Goal: Task Accomplishment & Management: Use online tool/utility

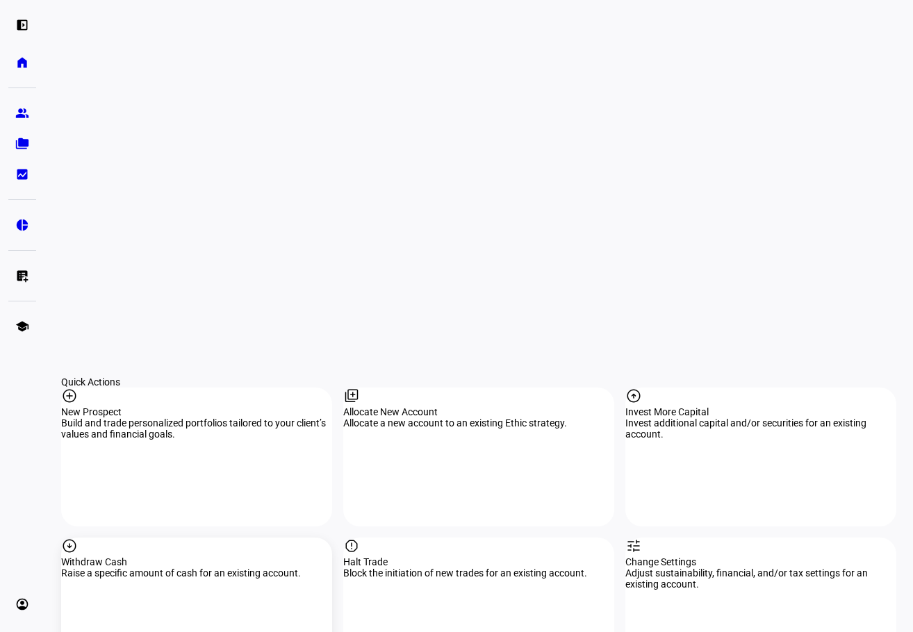
scroll to position [1111, 0]
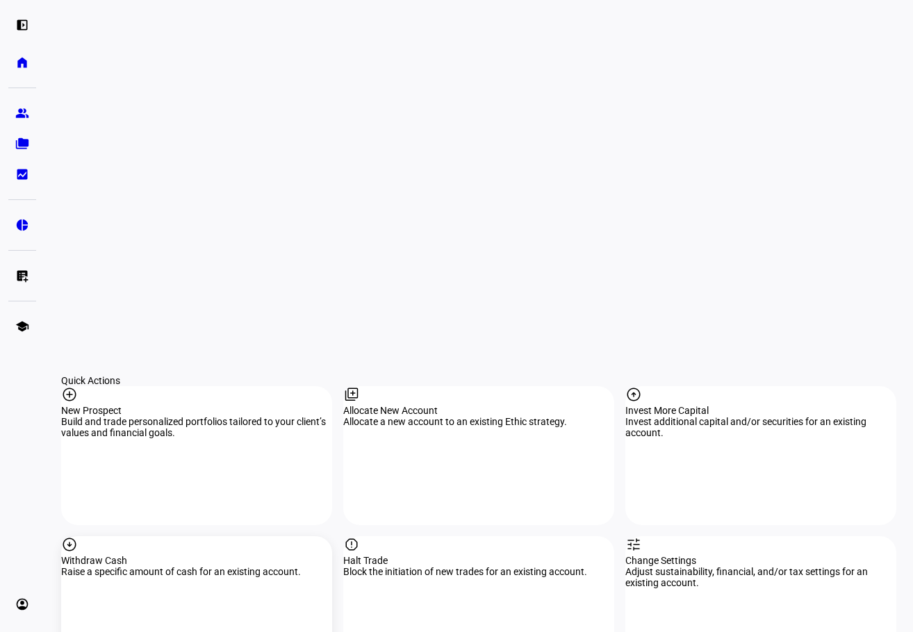
click at [158, 555] on div "Withdraw Cash" at bounding box center [196, 560] width 271 height 11
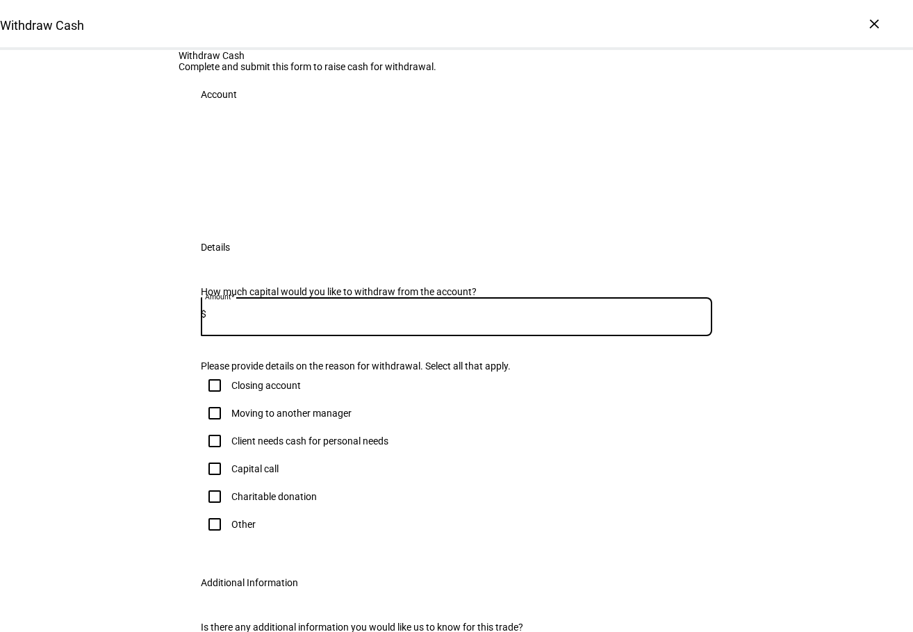
click at [283, 320] on input at bounding box center [459, 313] width 506 height 11
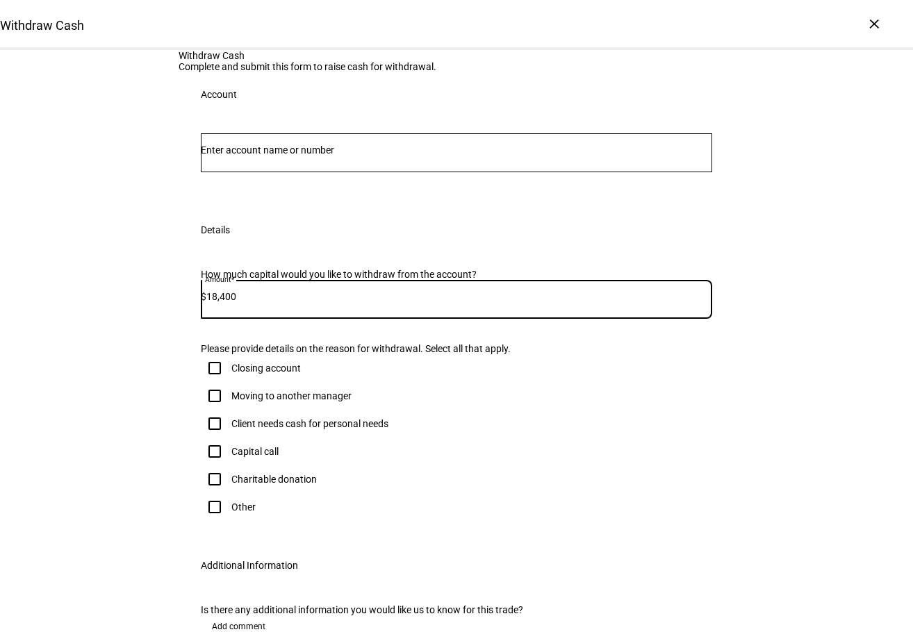
type input "18,400"
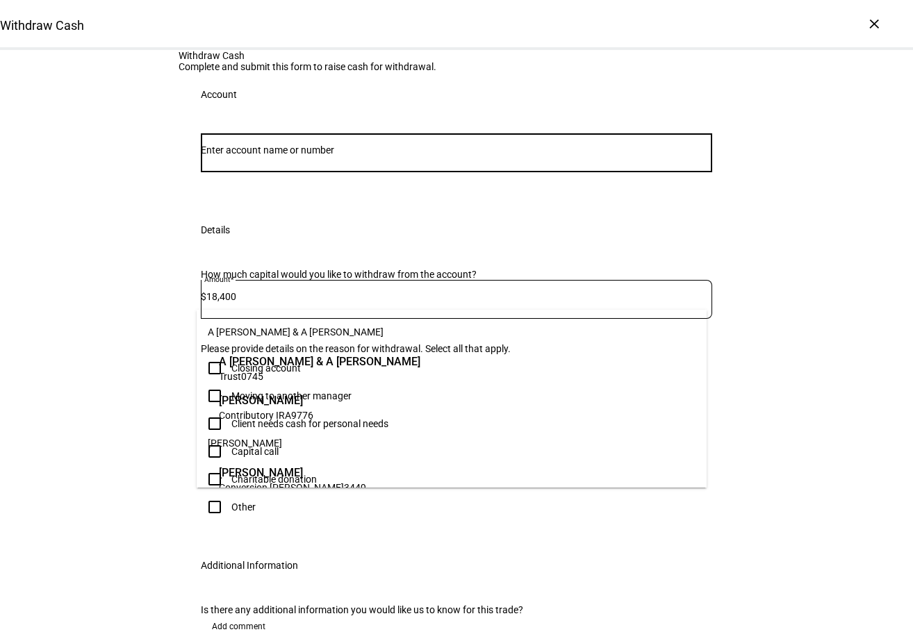
click at [307, 156] on input "Number" at bounding box center [456, 149] width 511 height 11
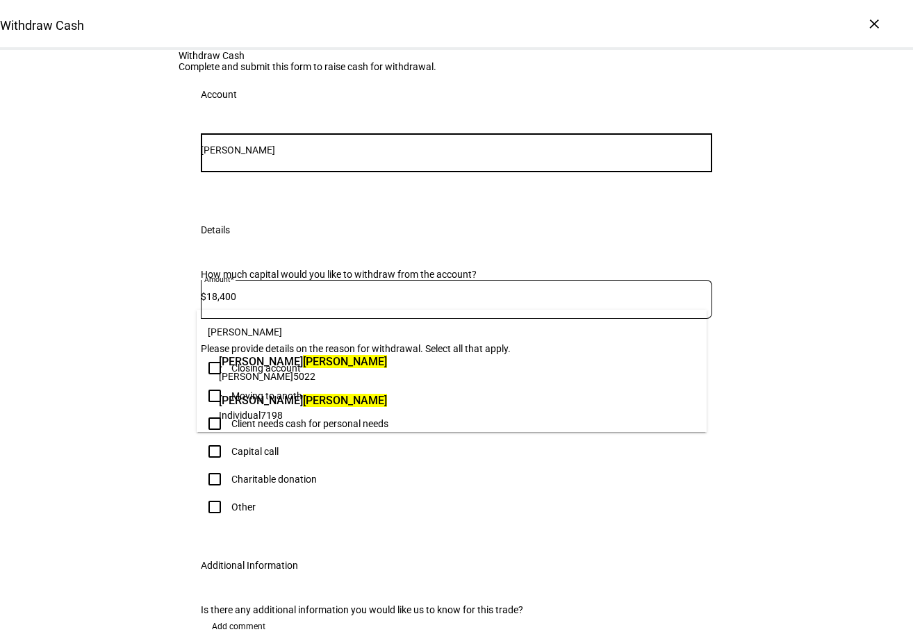
type input "[PERSON_NAME]"
click at [290, 418] on span "Individual 7198" at bounding box center [303, 414] width 168 height 13
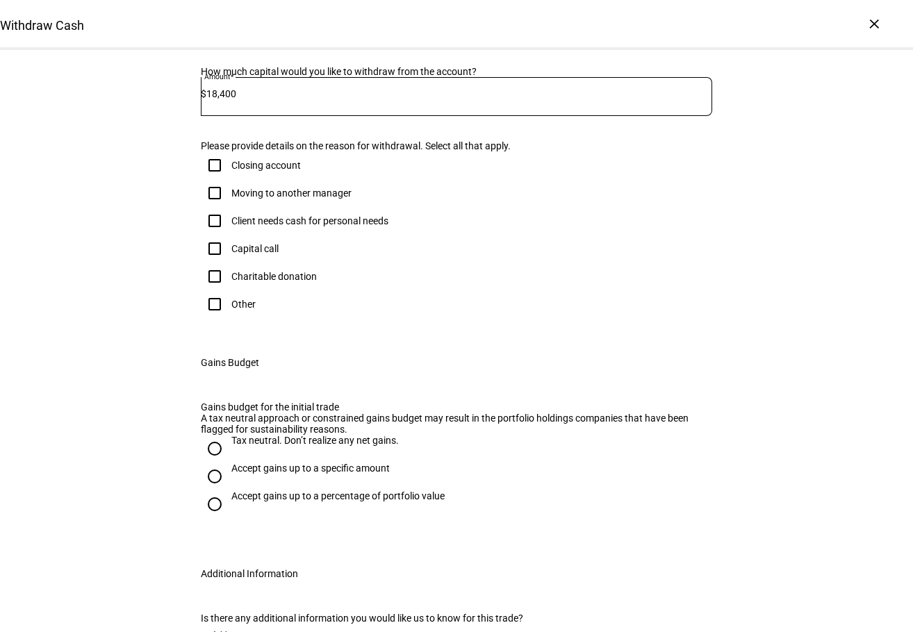
scroll to position [278, 0]
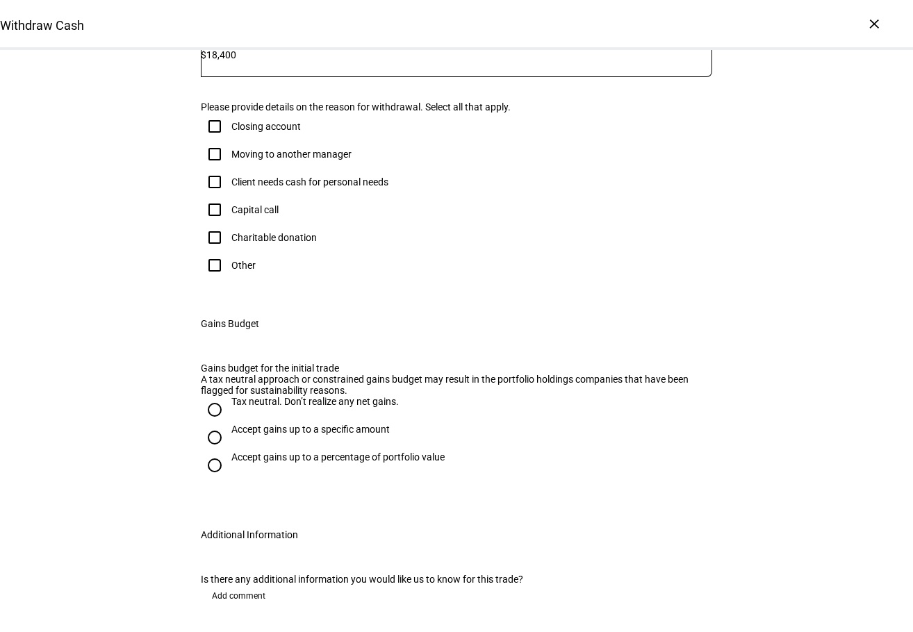
click at [213, 196] on input "Client needs cash for personal needs" at bounding box center [215, 182] width 28 height 28
checkbox input "true"
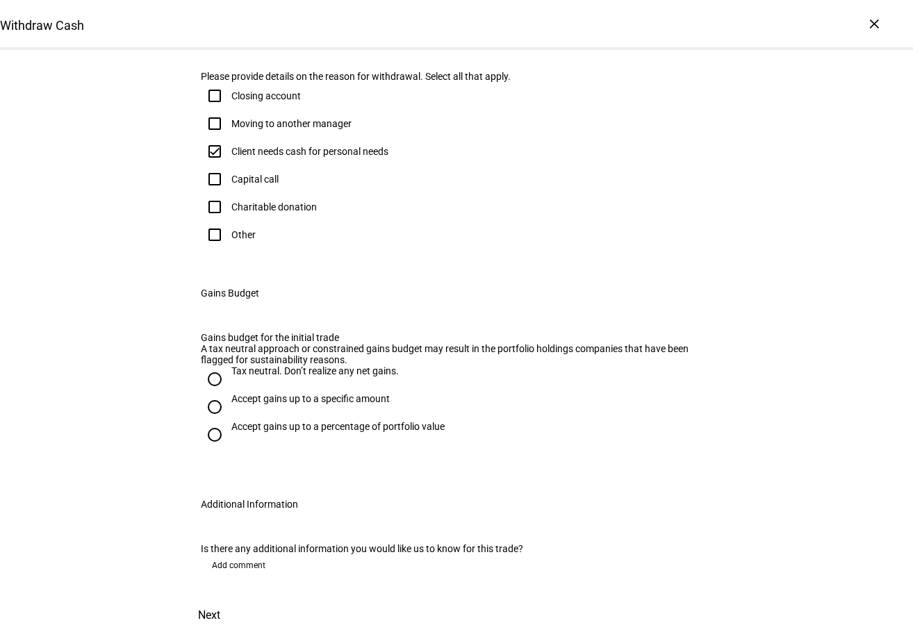
scroll to position [556, 0]
click at [210, 365] on input "Tax neutral. Don’t realize any net gains." at bounding box center [215, 379] width 28 height 28
radio input "true"
click at [220, 599] on span "Next" at bounding box center [209, 615] width 22 height 33
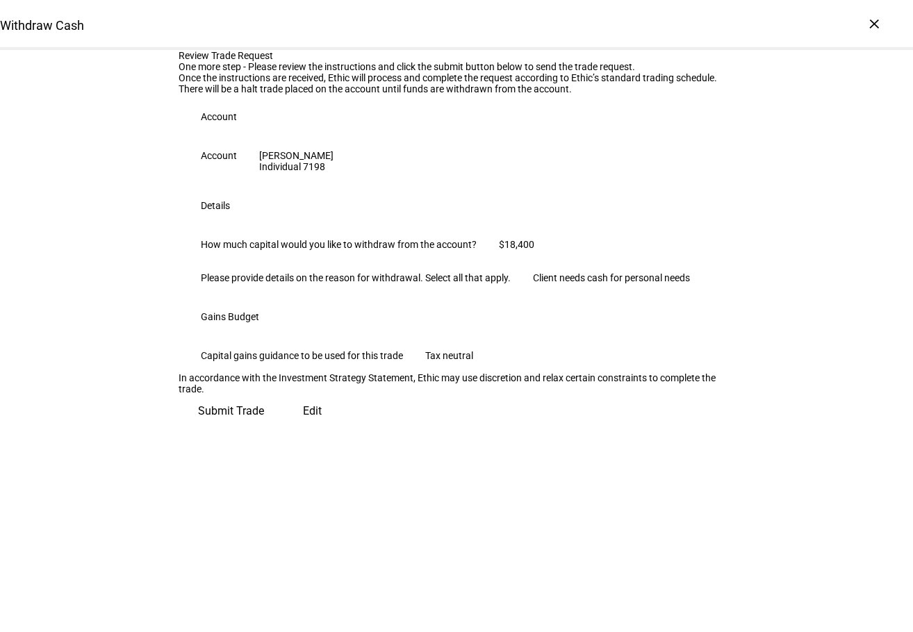
scroll to position [142, 0]
click at [264, 428] on span "Submit Trade" at bounding box center [231, 411] width 66 height 33
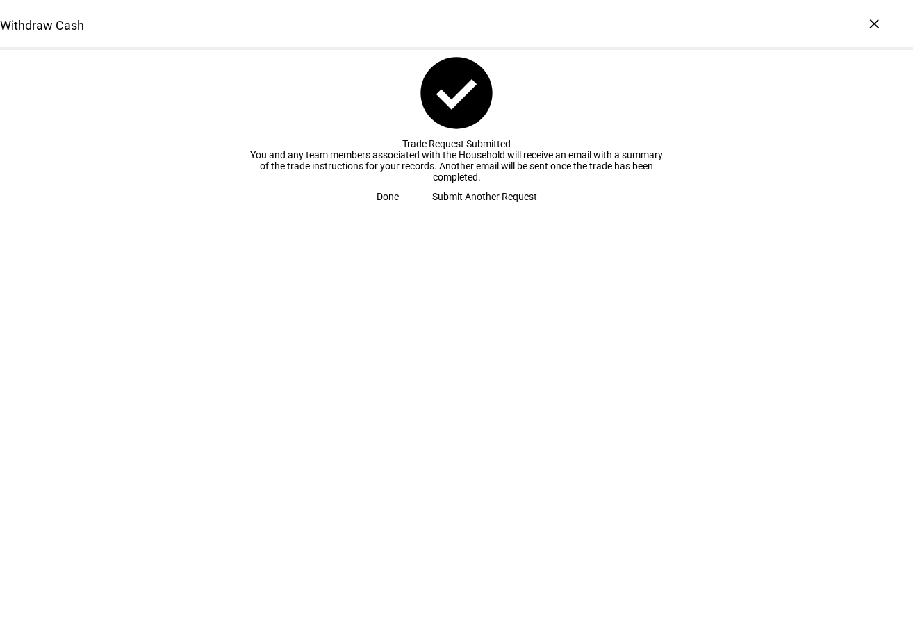
click at [415, 210] on span at bounding box center [388, 197] width 56 height 28
